Goal: Information Seeking & Learning: Compare options

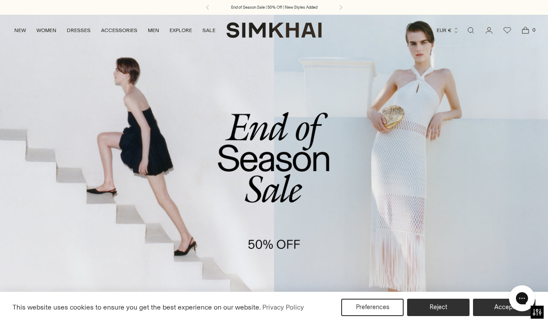
click at [93, 110] on link "/collections/sale" at bounding box center [274, 171] width 548 height 314
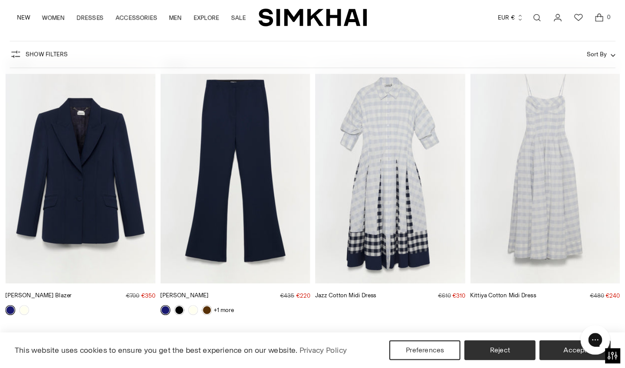
scroll to position [307, 0]
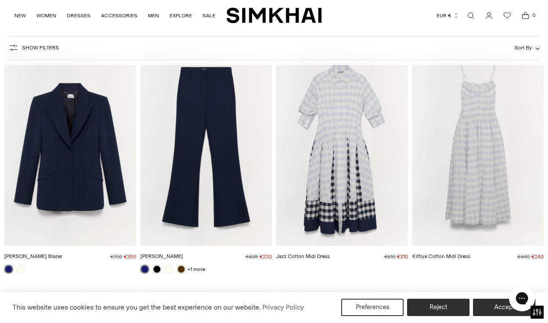
click at [0, 0] on img "Kittiya Cotton Midi Dress" at bounding box center [0, 0] width 0 height 0
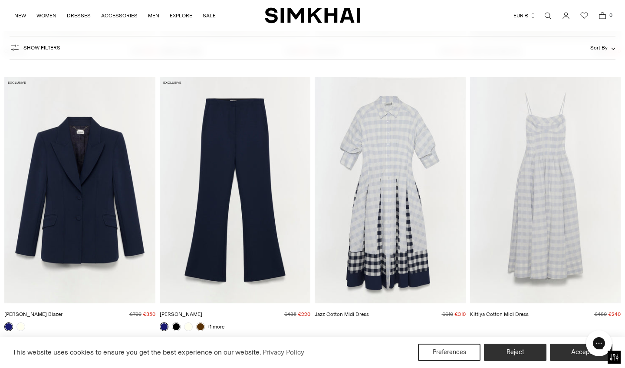
scroll to position [604, 0]
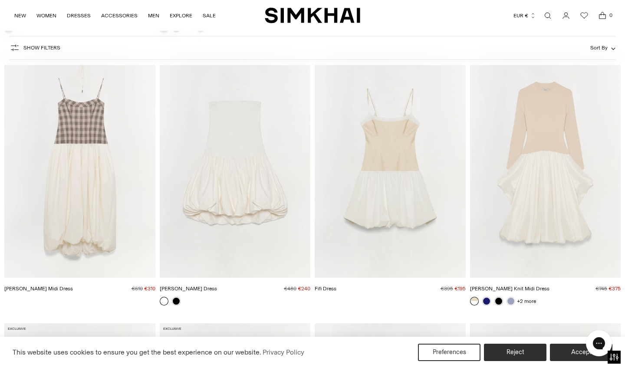
click at [0, 0] on img "Fifi Dress" at bounding box center [0, 0] width 0 height 0
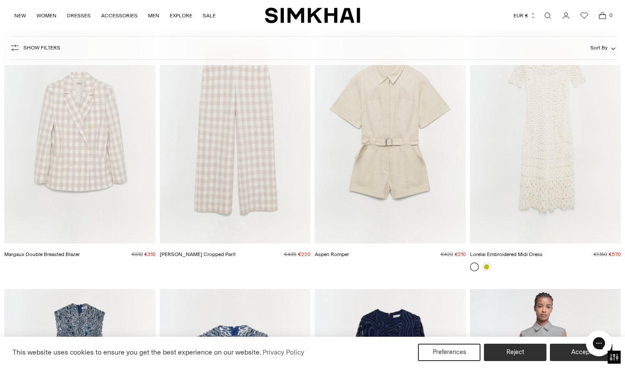
scroll to position [904, 0]
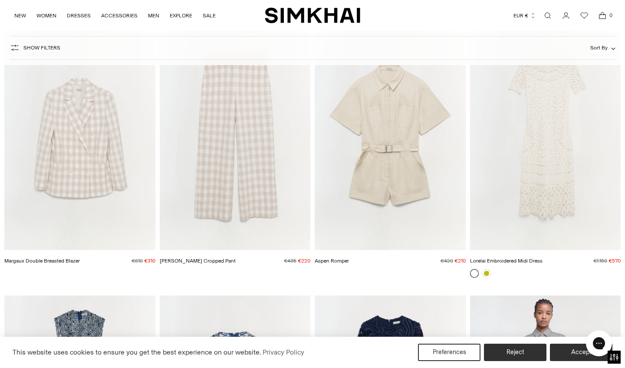
click at [0, 0] on img "Aspen Romper" at bounding box center [0, 0] width 0 height 0
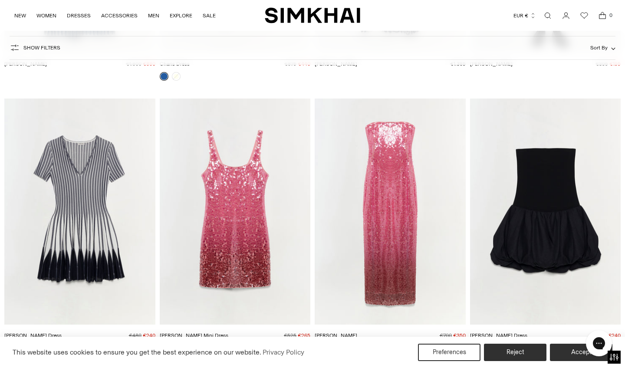
scroll to position [1411, 0]
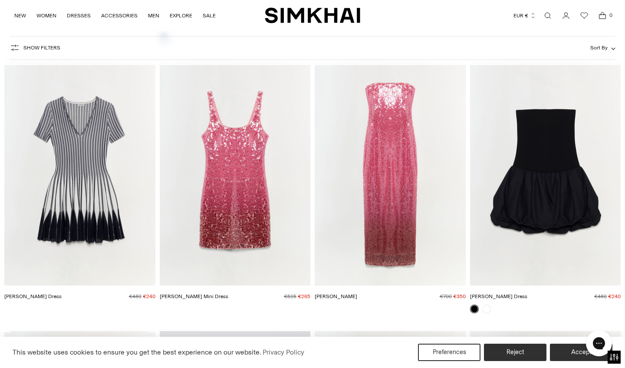
click at [0, 0] on img "Alayna Sequin Mini Dress" at bounding box center [0, 0] width 0 height 0
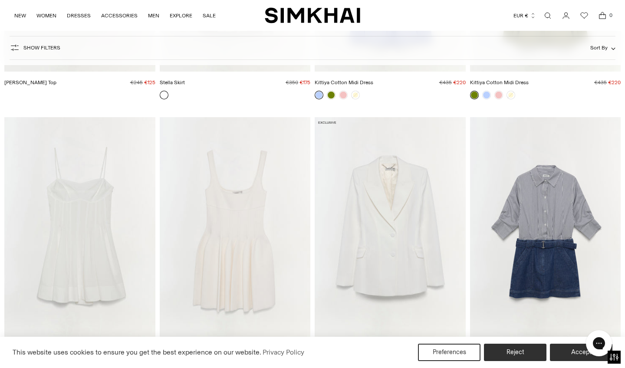
scroll to position [3513, 0]
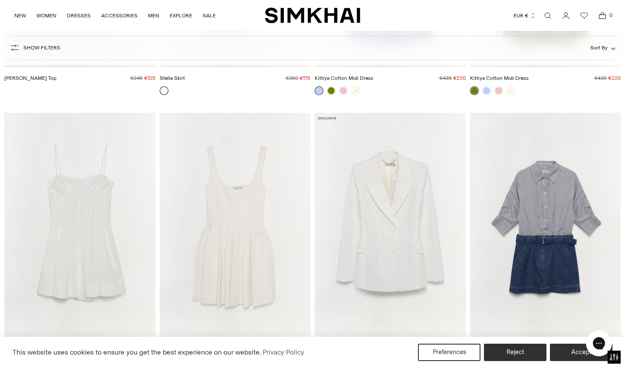
click at [0, 0] on img "Harlowe Denim Mini Dress" at bounding box center [0, 0] width 0 height 0
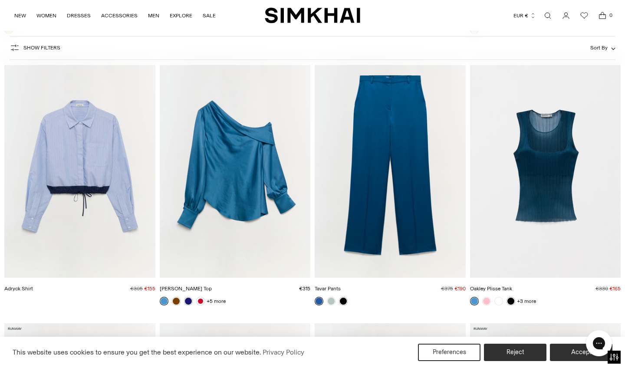
scroll to position [4120, 0]
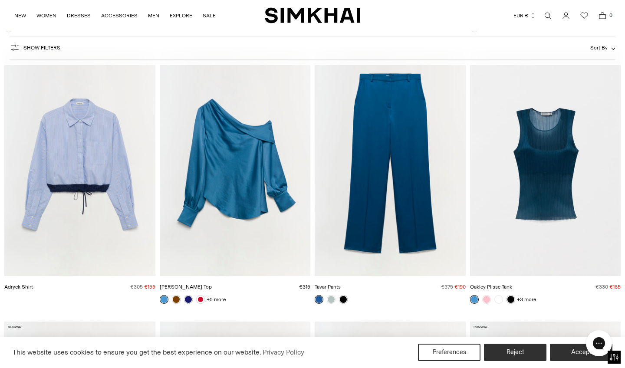
click at [0, 0] on img "Alice Top" at bounding box center [0, 0] width 0 height 0
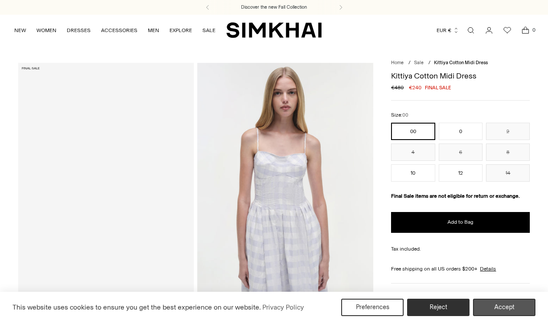
click at [498, 310] on button "Accept" at bounding box center [504, 307] width 62 height 17
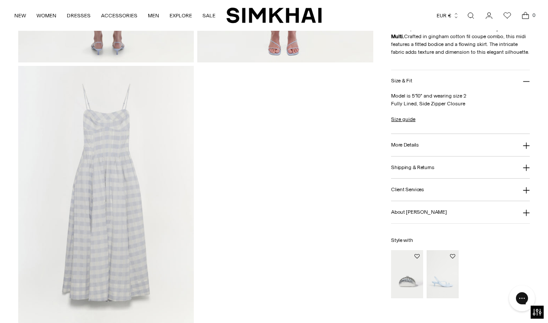
scroll to position [813, 0]
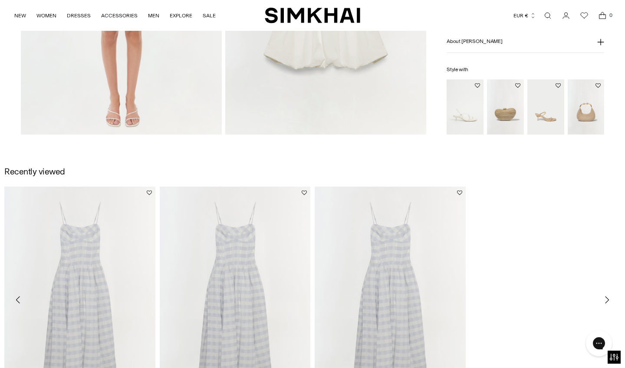
scroll to position [1019, 0]
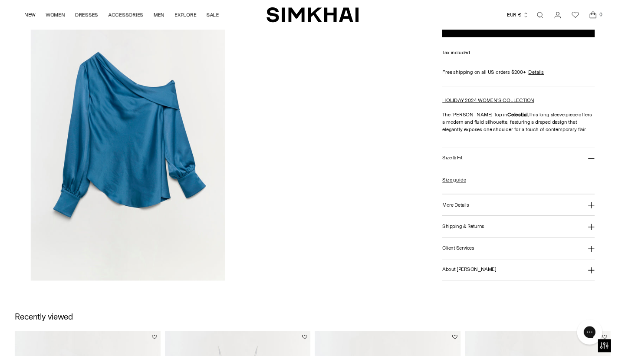
scroll to position [988, 0]
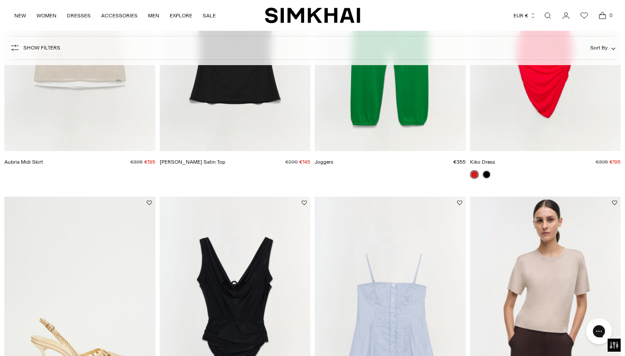
scroll to position [2567, 0]
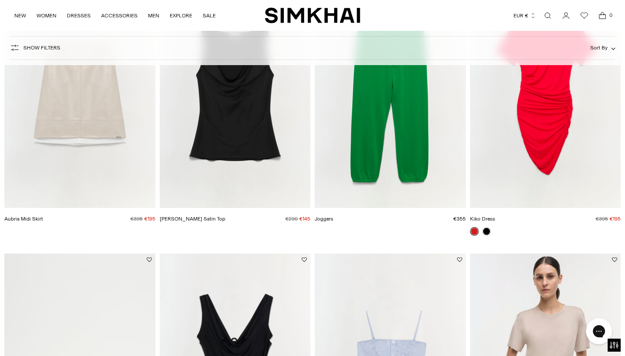
click at [0, 0] on img "Aubria Midi Skirt" at bounding box center [0, 0] width 0 height 0
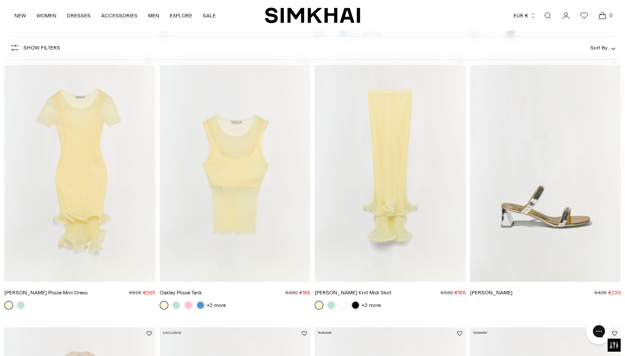
scroll to position [5729, 0]
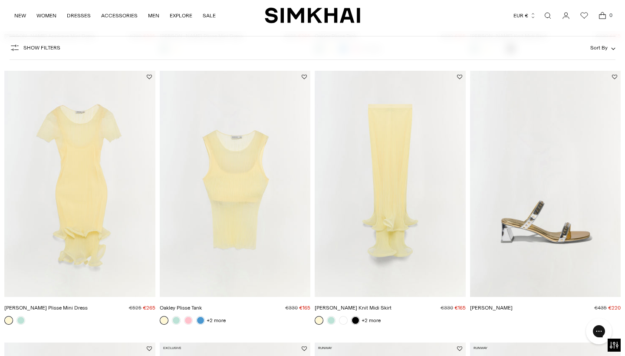
click at [0, 0] on img "Oakley Plisse Tank" at bounding box center [0, 0] width 0 height 0
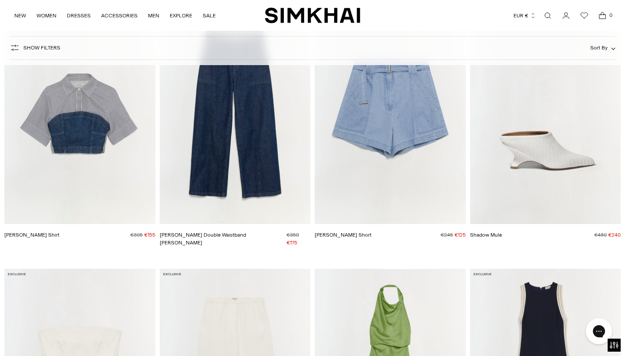
scroll to position [6552, 0]
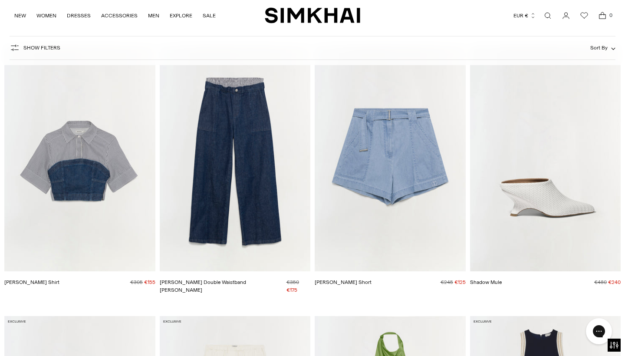
click at [0, 0] on img "Kori Double Waistband Jean" at bounding box center [0, 0] width 0 height 0
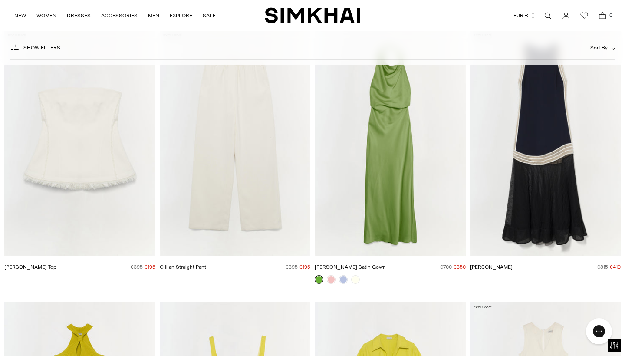
scroll to position [7028, 0]
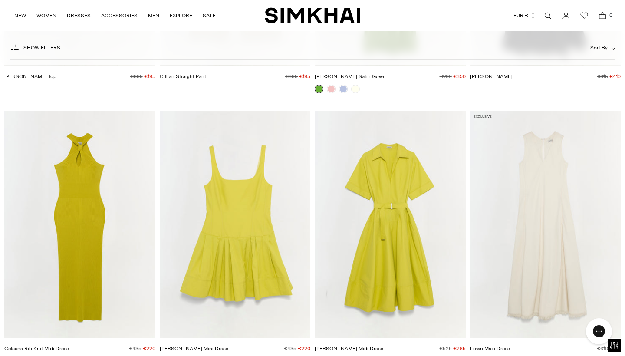
click at [0, 0] on img "Deanna Cotton Midi Dress" at bounding box center [0, 0] width 0 height 0
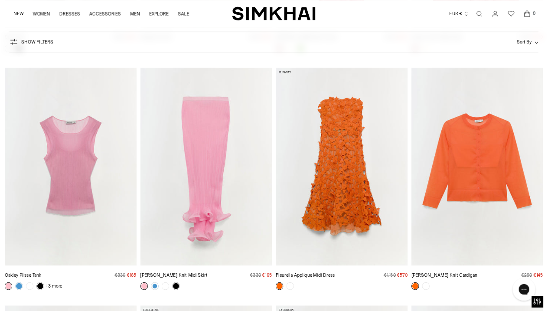
scroll to position [8157, 0]
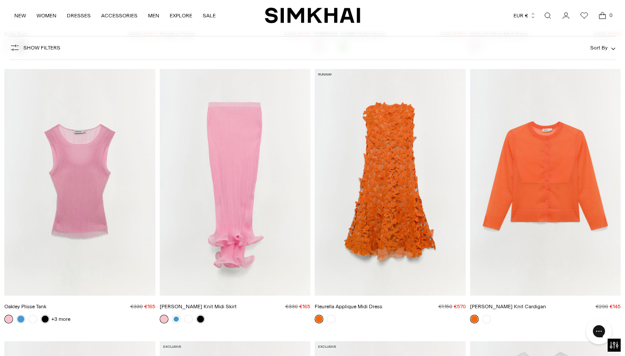
click at [0, 0] on img "Rachel Sheer Knit Cardigan" at bounding box center [0, 0] width 0 height 0
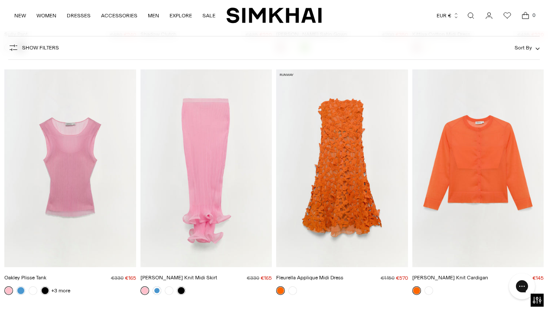
scroll to position [7438, 0]
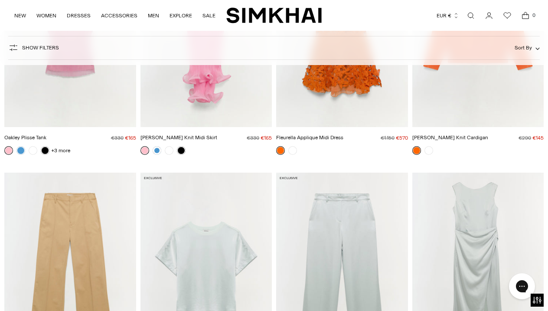
click at [0, 0] on img "Ansel Trouser" at bounding box center [0, 0] width 0 height 0
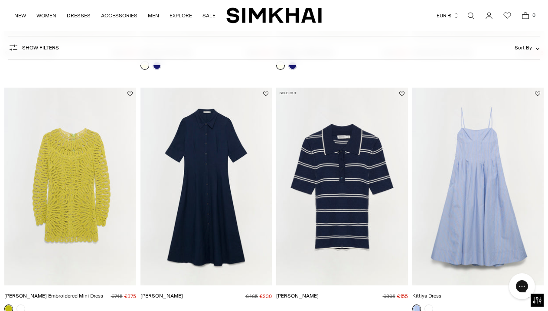
scroll to position [3412, 0]
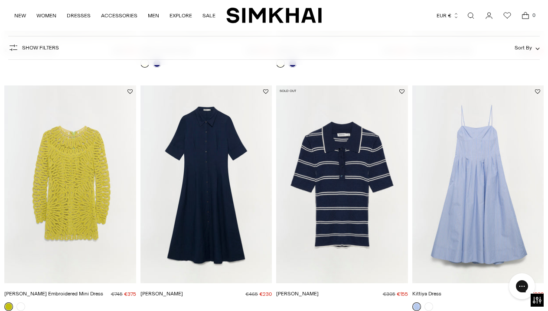
click at [0, 0] on img "Matty Polo" at bounding box center [0, 0] width 0 height 0
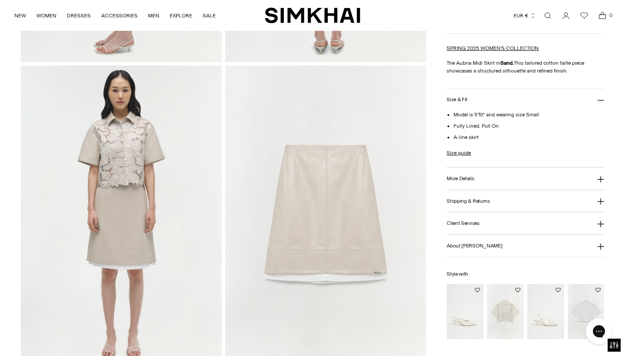
scroll to position [613, 0]
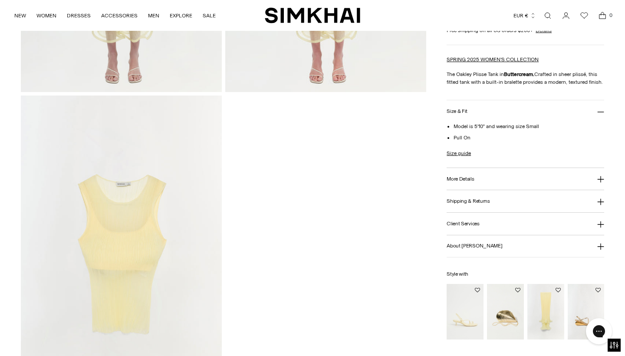
scroll to position [893, 0]
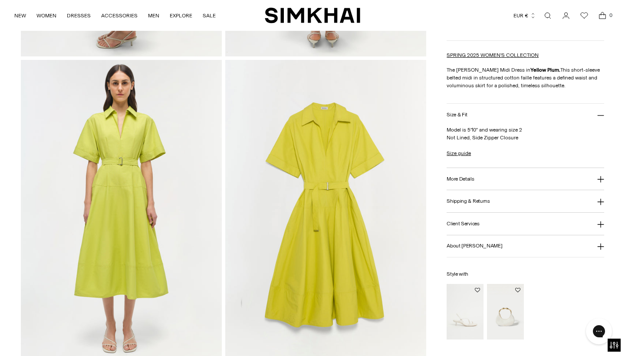
scroll to position [613, 0]
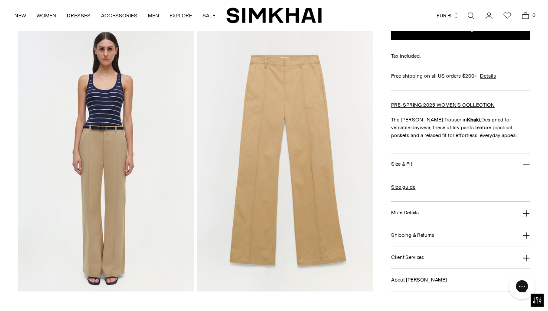
scroll to position [444, 0]
